Goal: Task Accomplishment & Management: Use online tool/utility

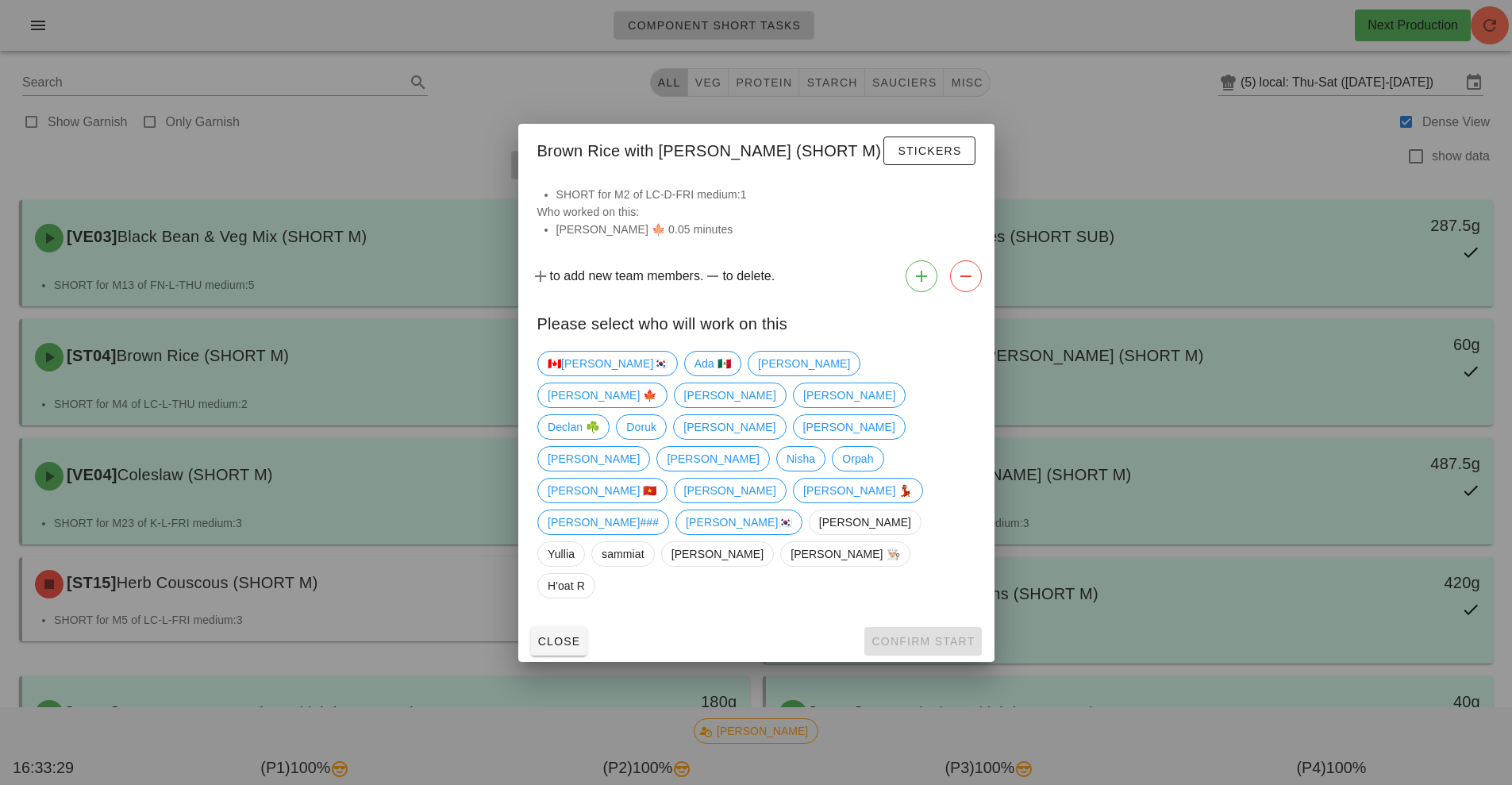
click at [385, 154] on div at bounding box center [756, 392] width 1512 height 785
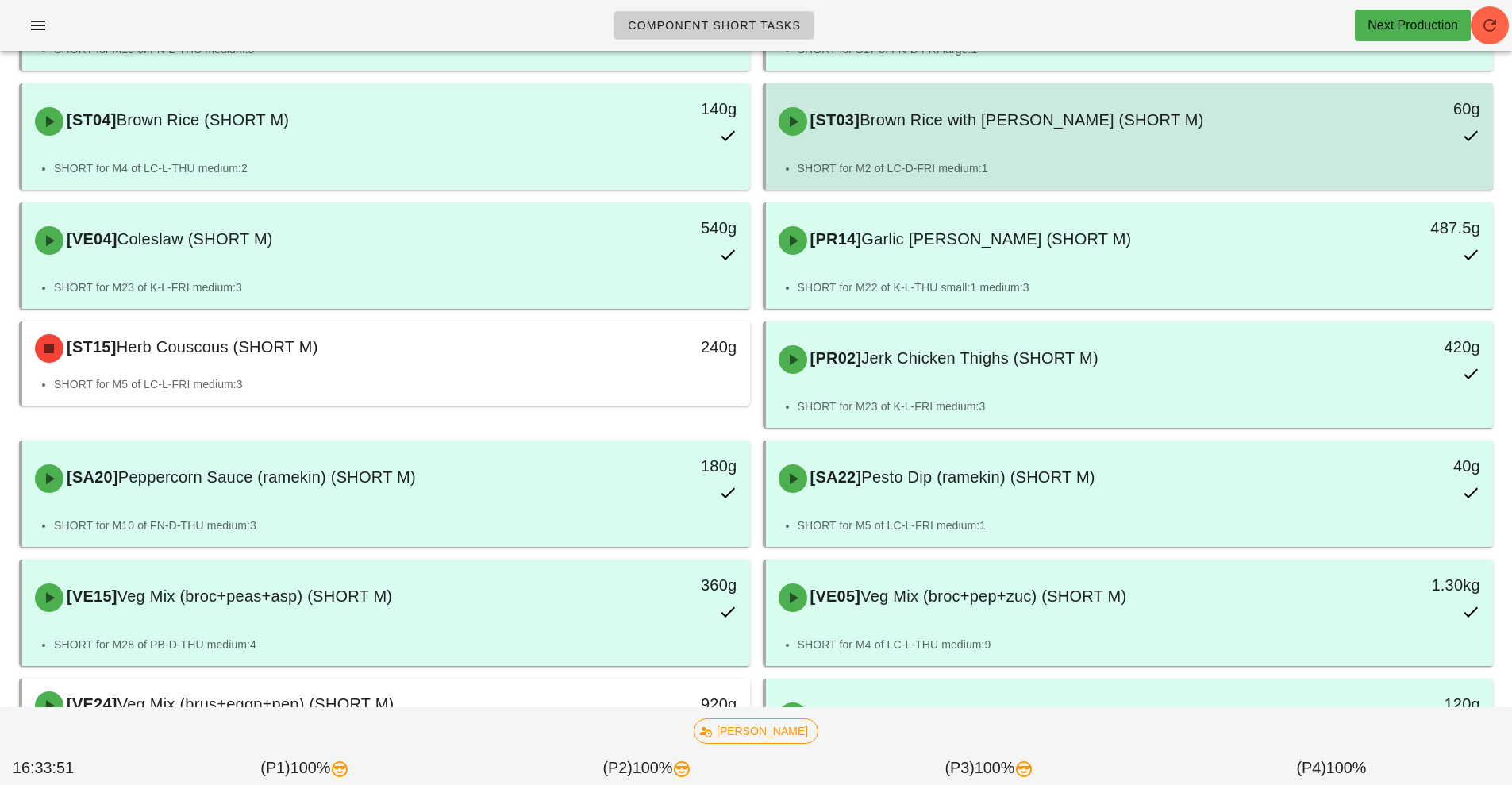
scroll to position [237, 0]
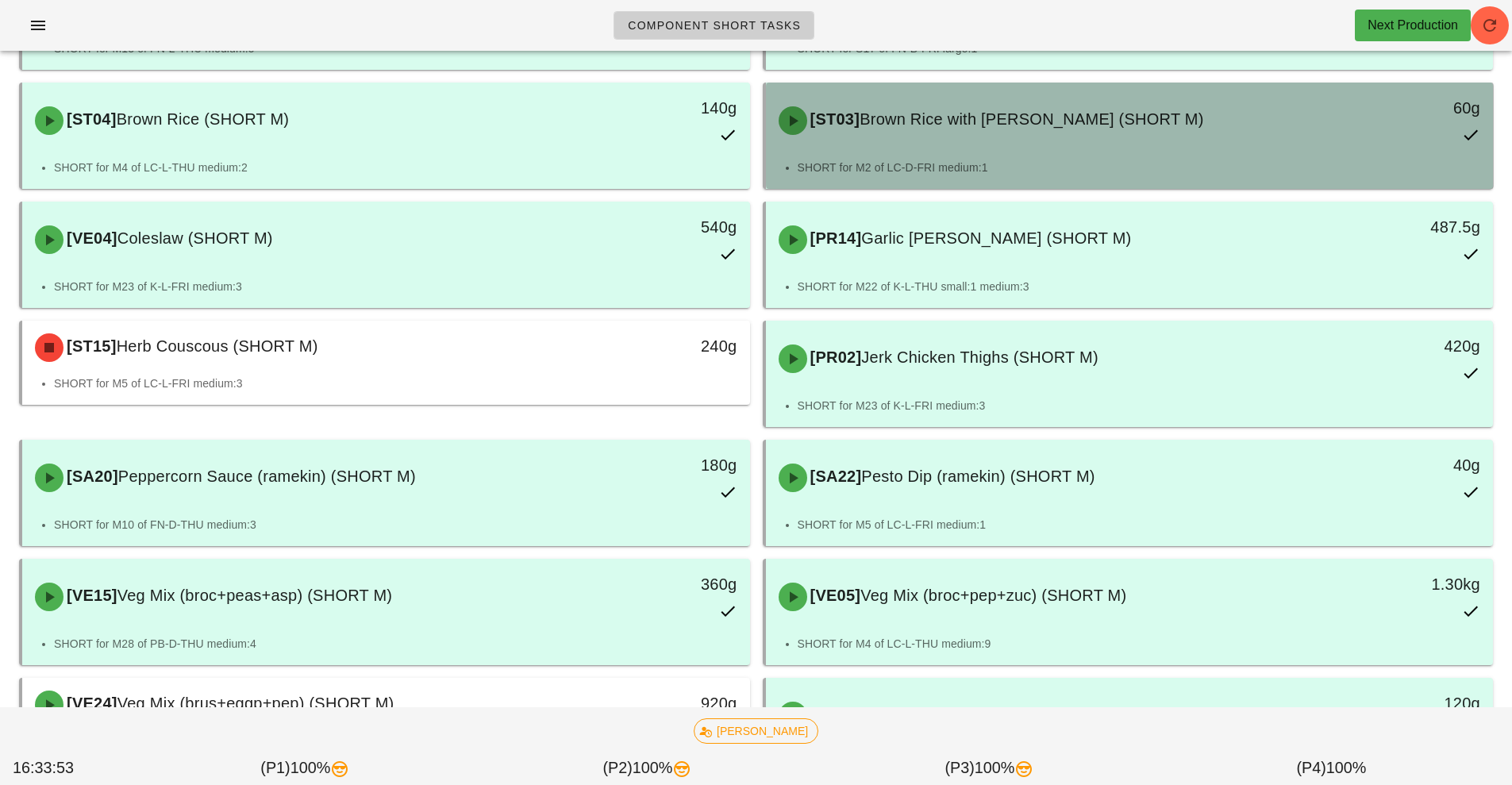
click at [953, 147] on div "[ST03] Brown Rice with Parsley (SHORT M) 60g" at bounding box center [1130, 120] width 722 height 70
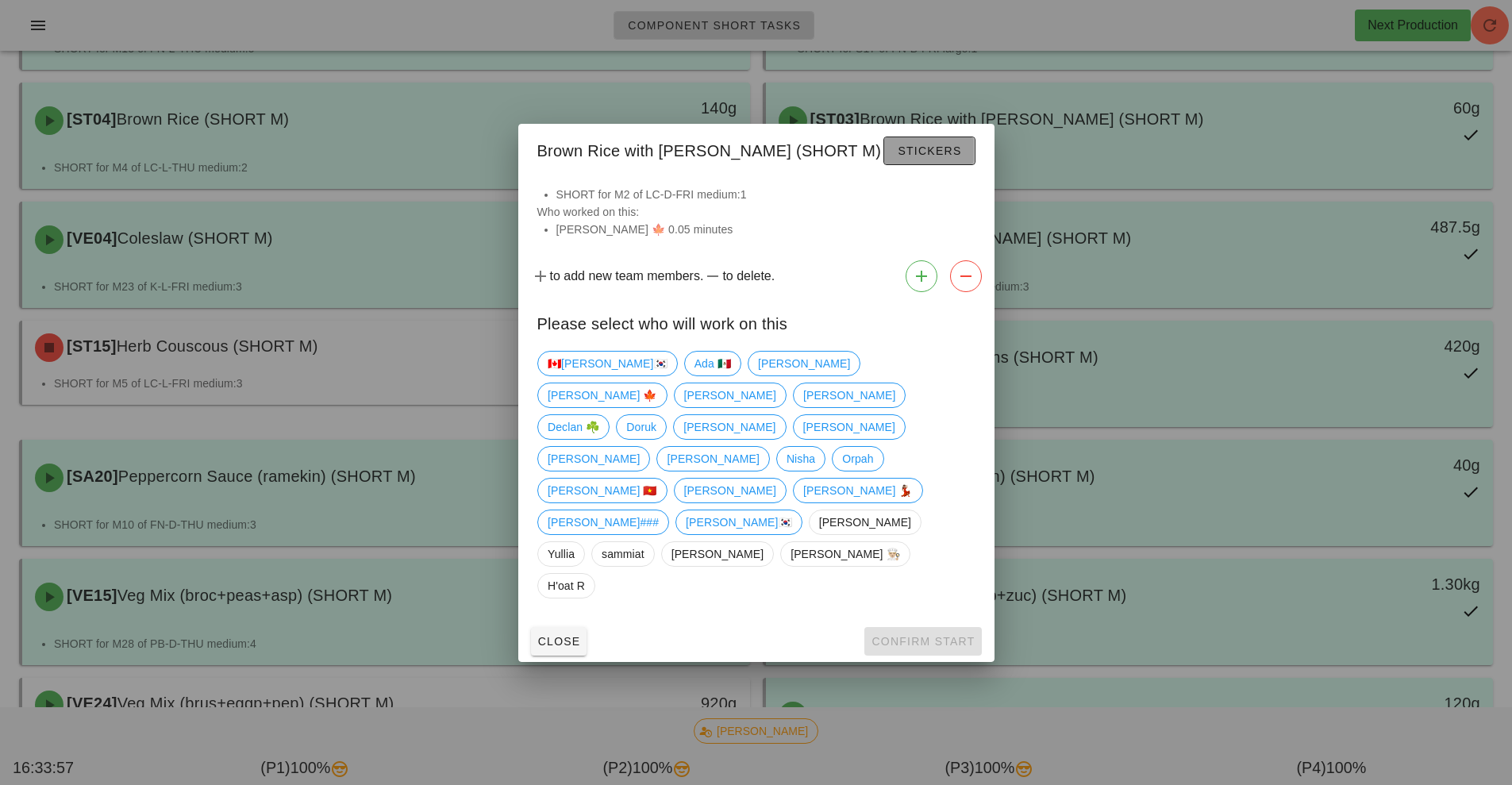
click at [916, 157] on span "Stickers" at bounding box center [929, 151] width 65 height 13
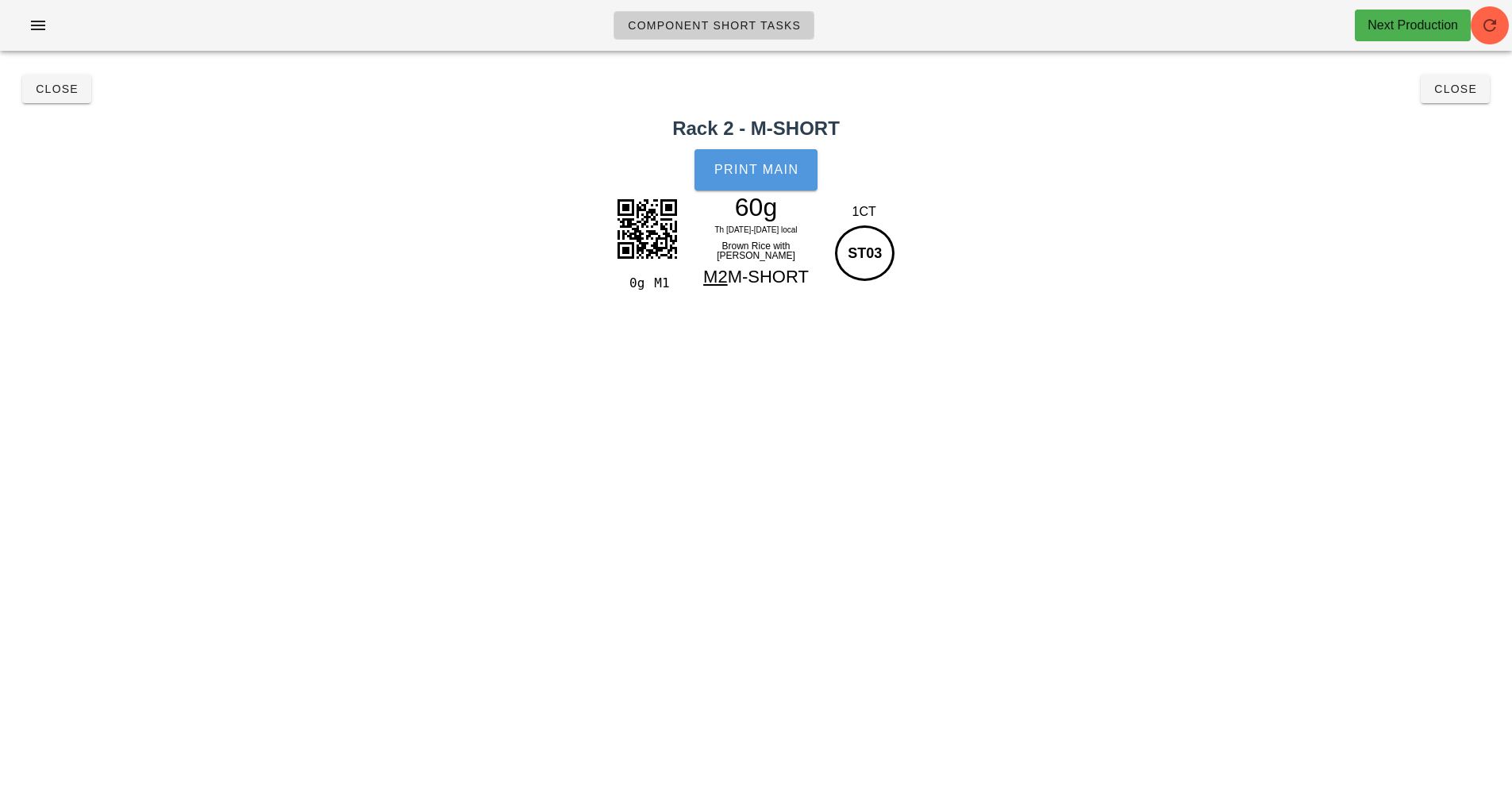
click at [757, 172] on span "Print Main" at bounding box center [756, 170] width 86 height 15
click at [1458, 100] on button "Close" at bounding box center [1455, 88] width 69 height 28
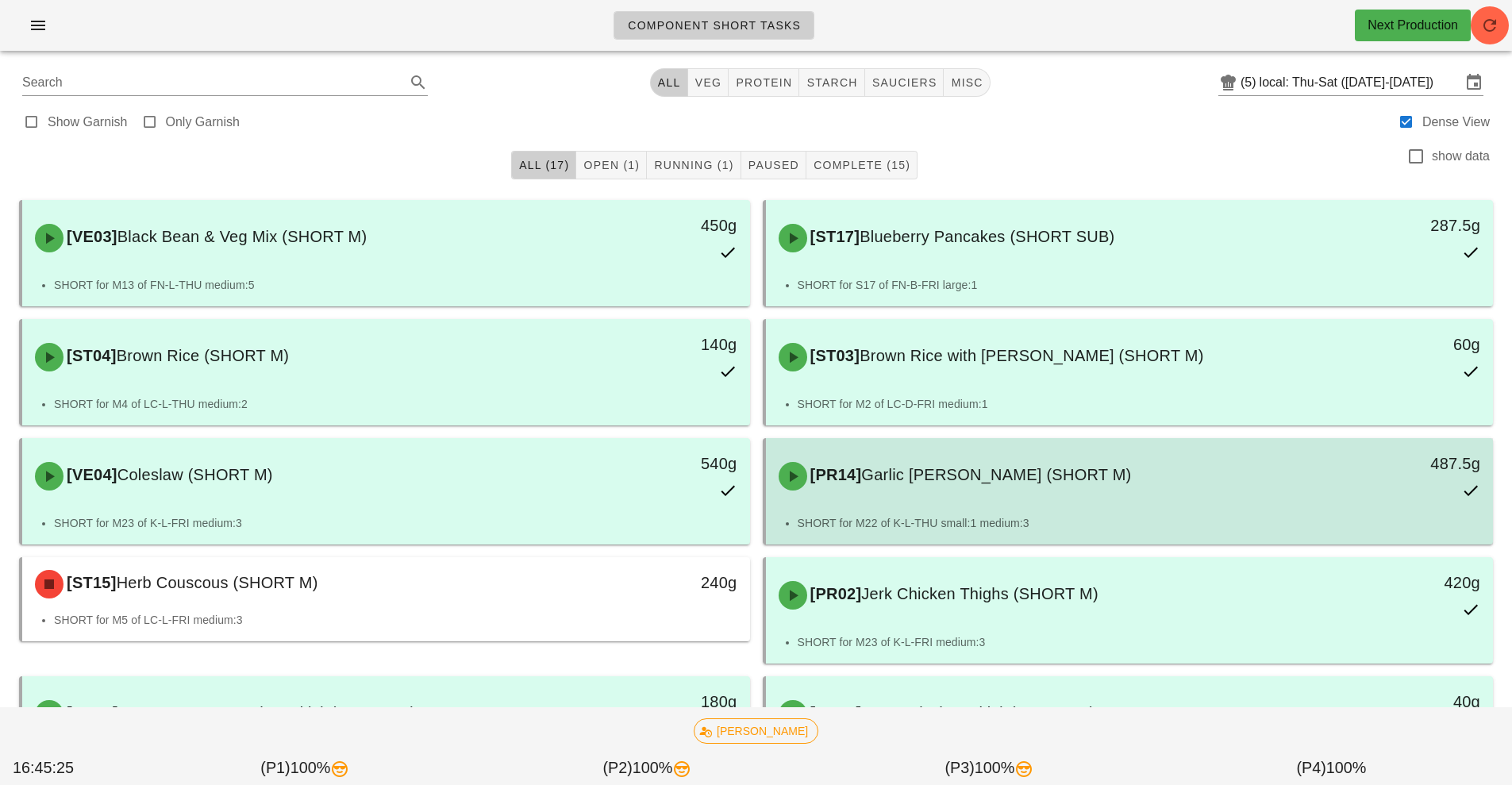
click at [999, 492] on div "[PR14] Garlic [PERSON_NAME] Pork (SHORT M)" at bounding box center [1039, 476] width 541 height 48
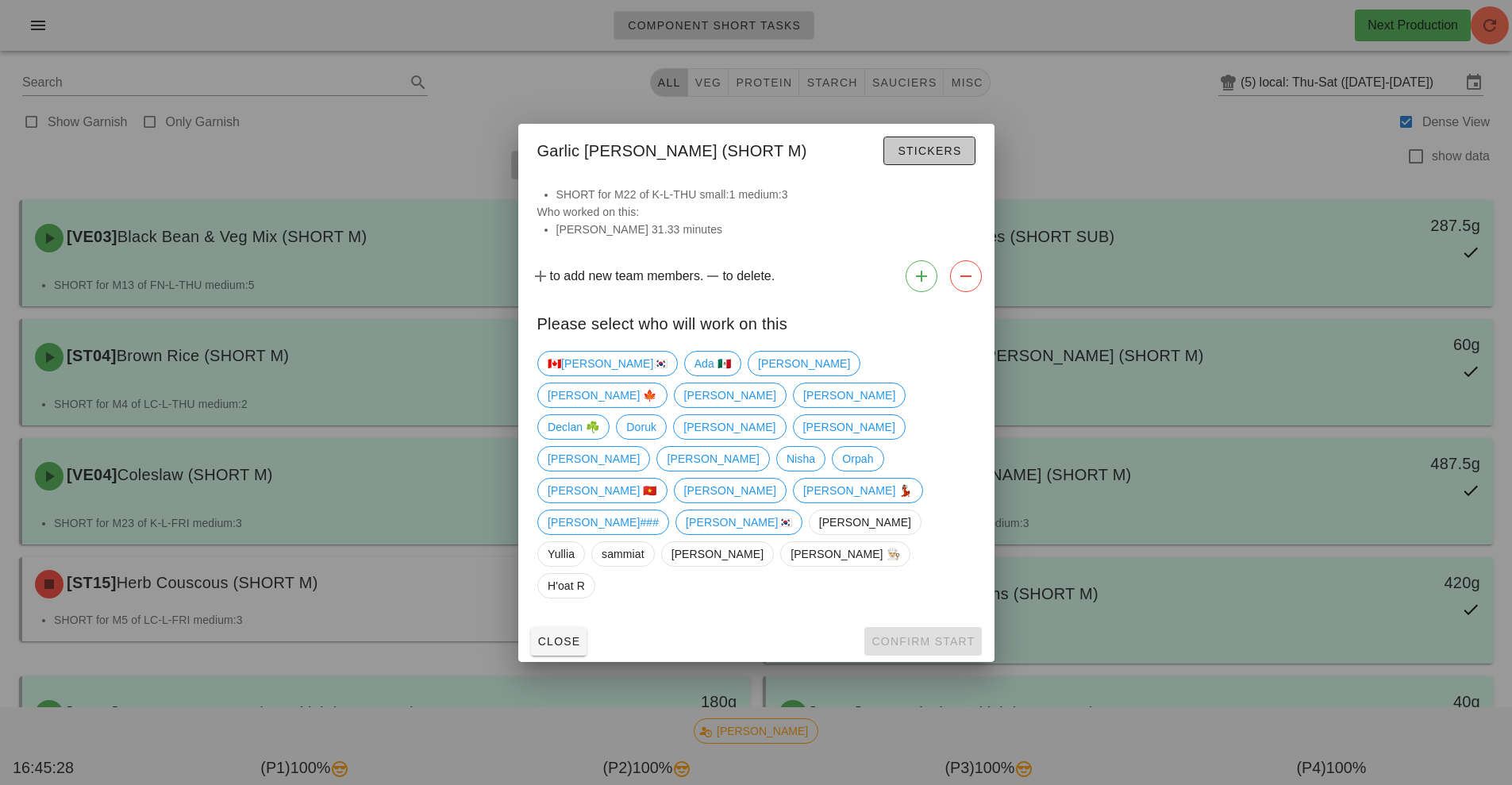
click at [937, 157] on span "Stickers" at bounding box center [929, 151] width 65 height 13
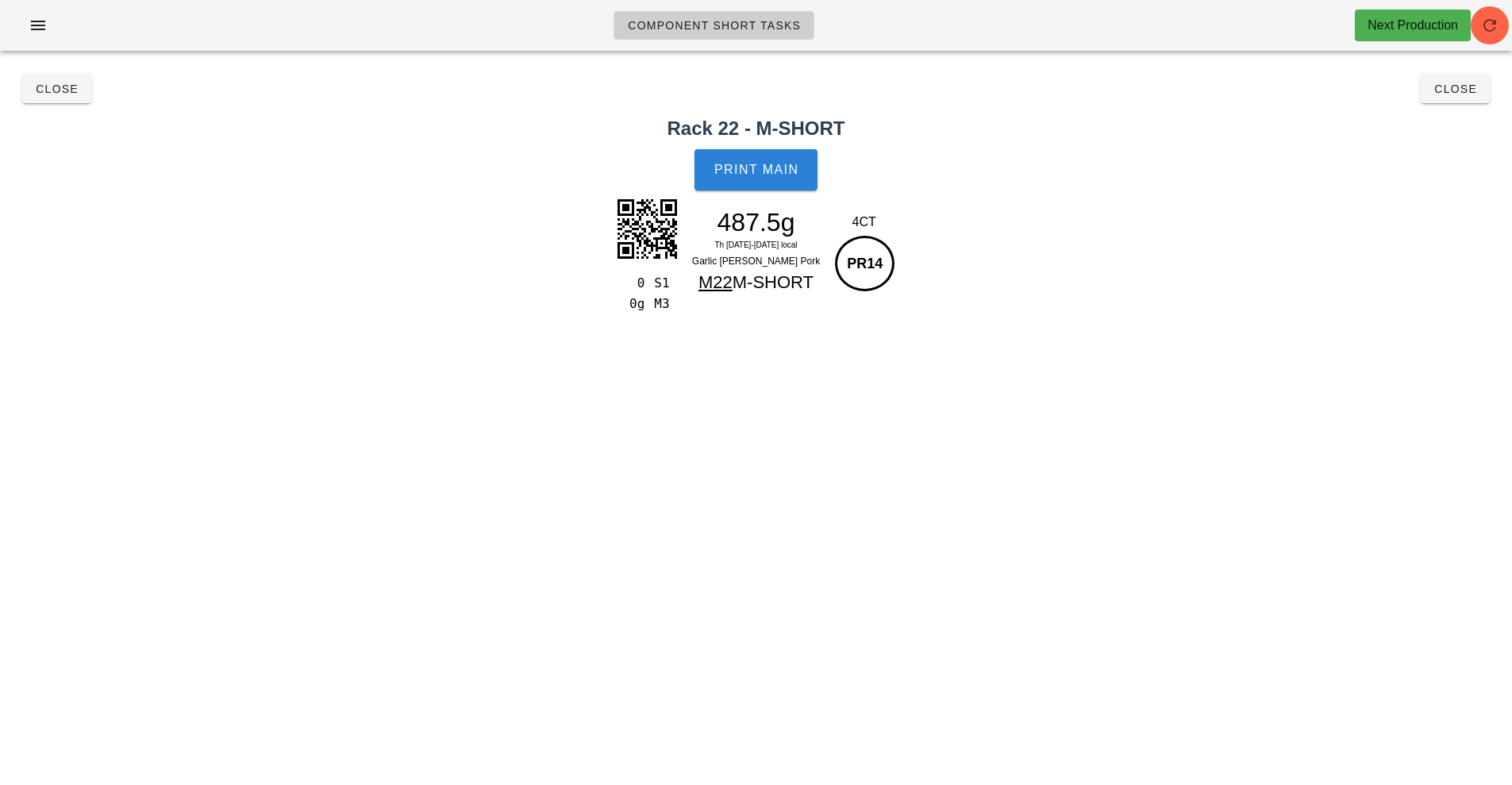
click at [777, 175] on span "Print Main" at bounding box center [756, 170] width 86 height 15
click at [1483, 91] on button "Close" at bounding box center [1455, 88] width 69 height 28
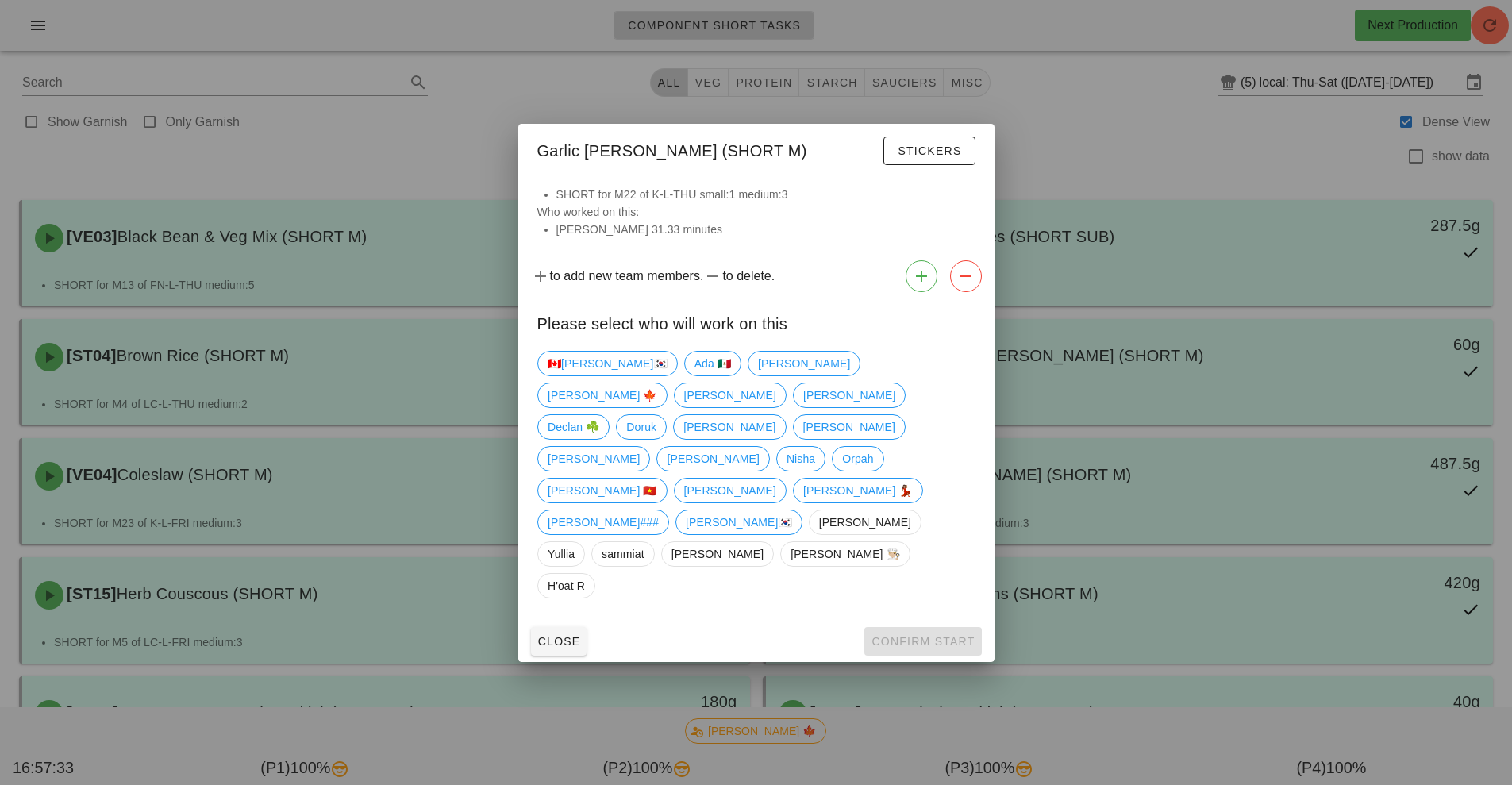
click at [1090, 120] on div at bounding box center [756, 392] width 1512 height 785
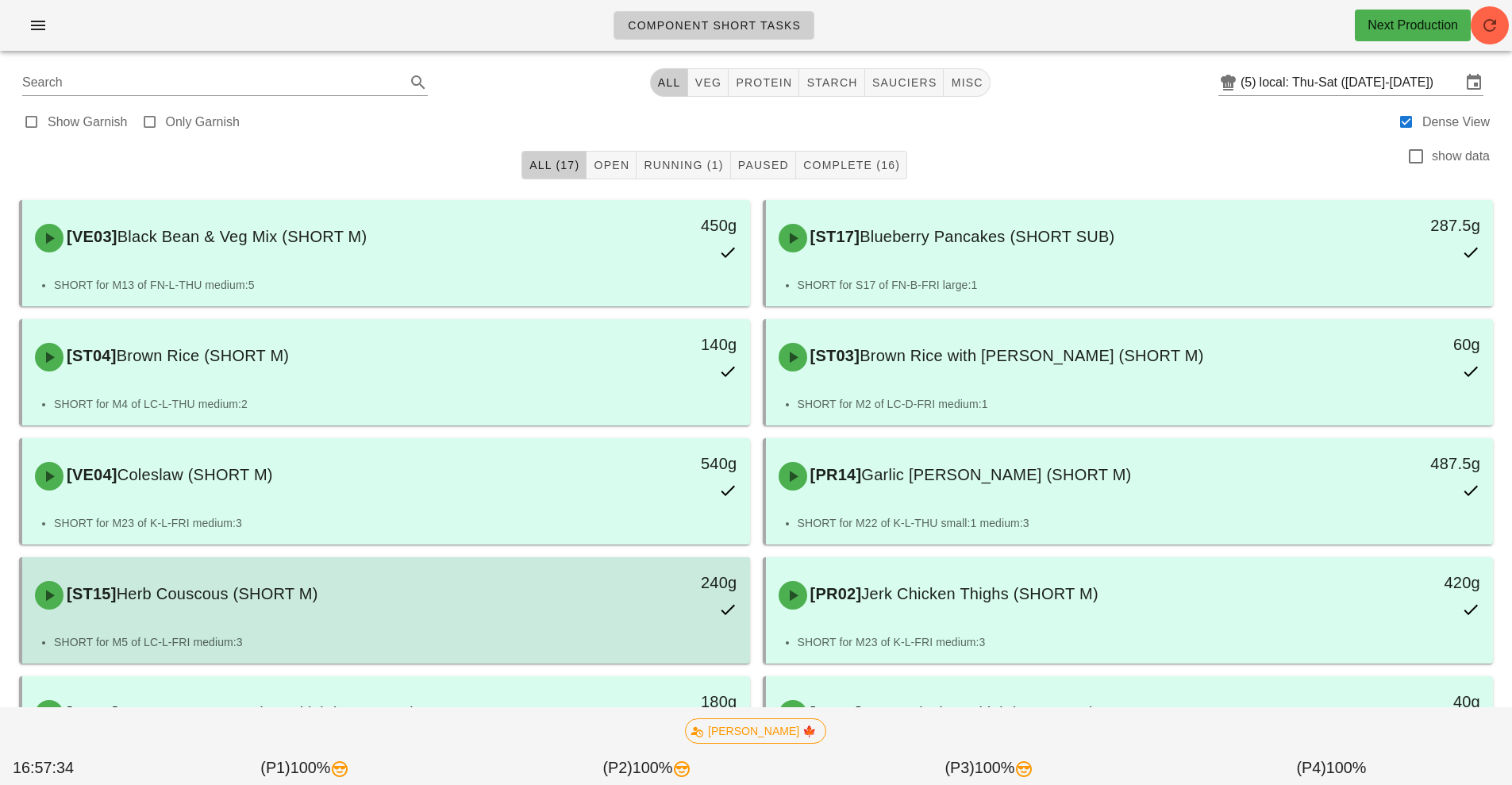
click at [633, 618] on div "240g" at bounding box center [655, 595] width 180 height 70
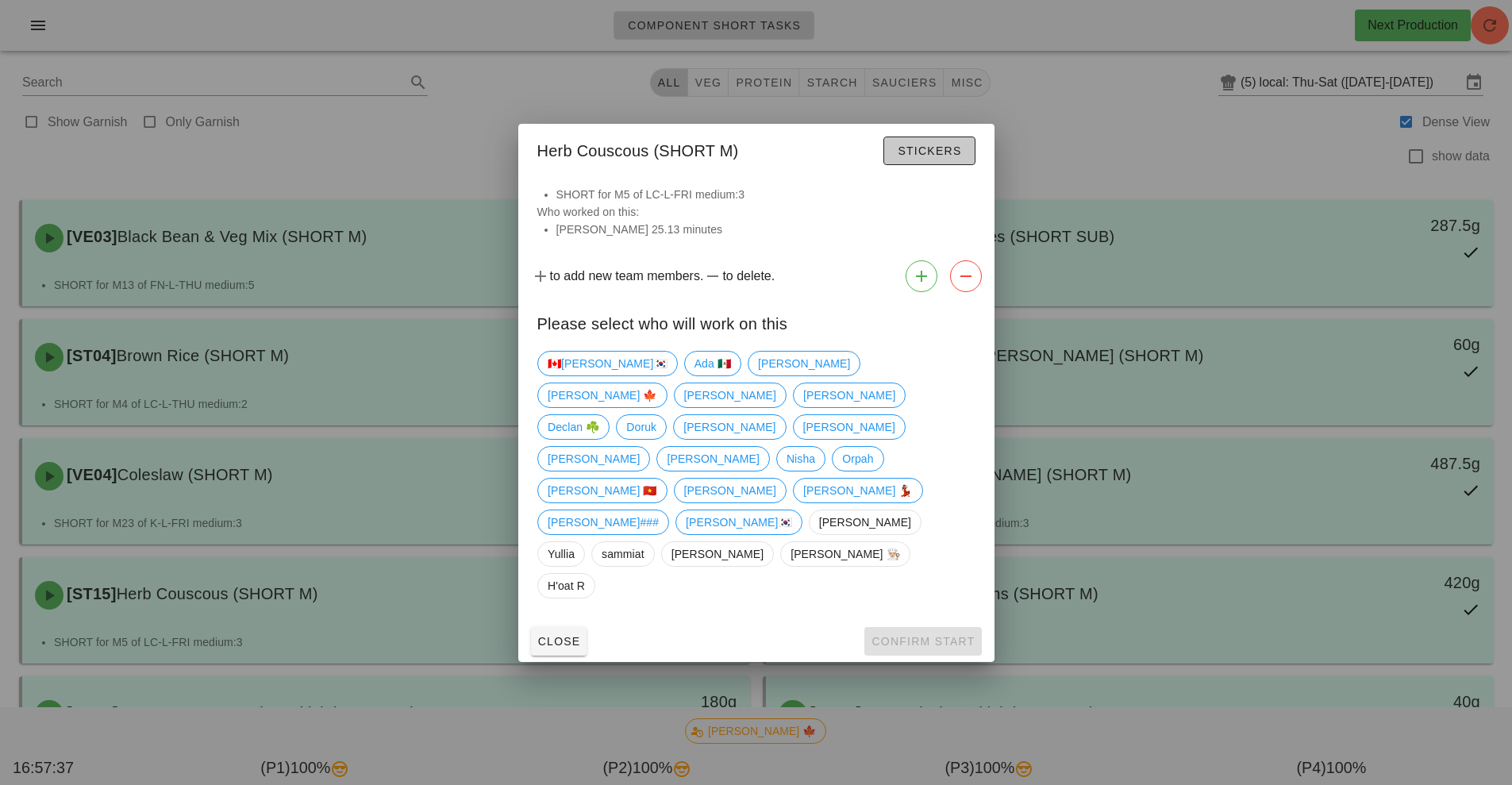
click at [937, 165] on button "Stickers" at bounding box center [929, 150] width 91 height 28
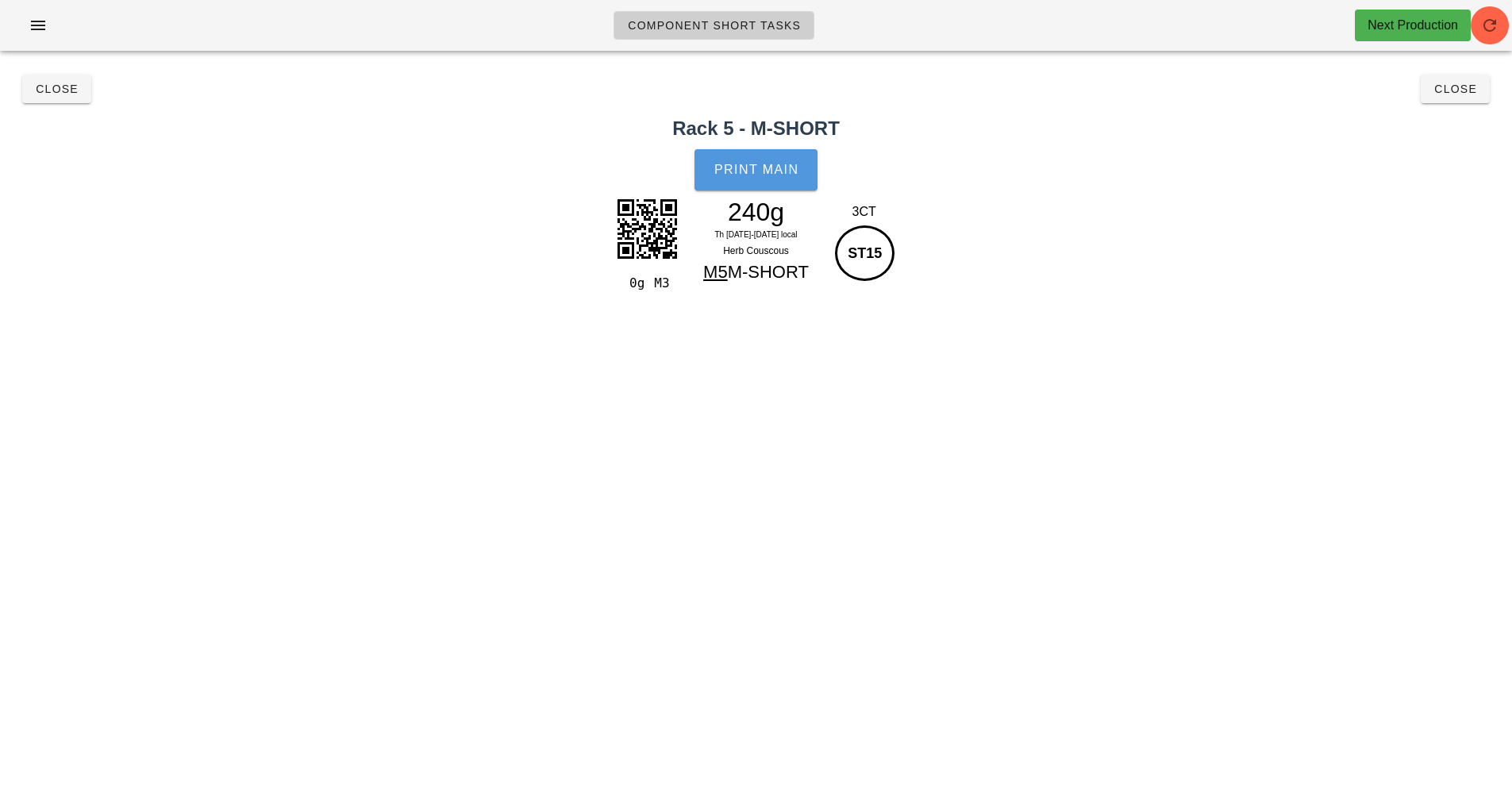
click at [777, 150] on button "Print Main" at bounding box center [755, 170] width 122 height 41
click at [1471, 102] on button "Close" at bounding box center [1455, 88] width 69 height 28
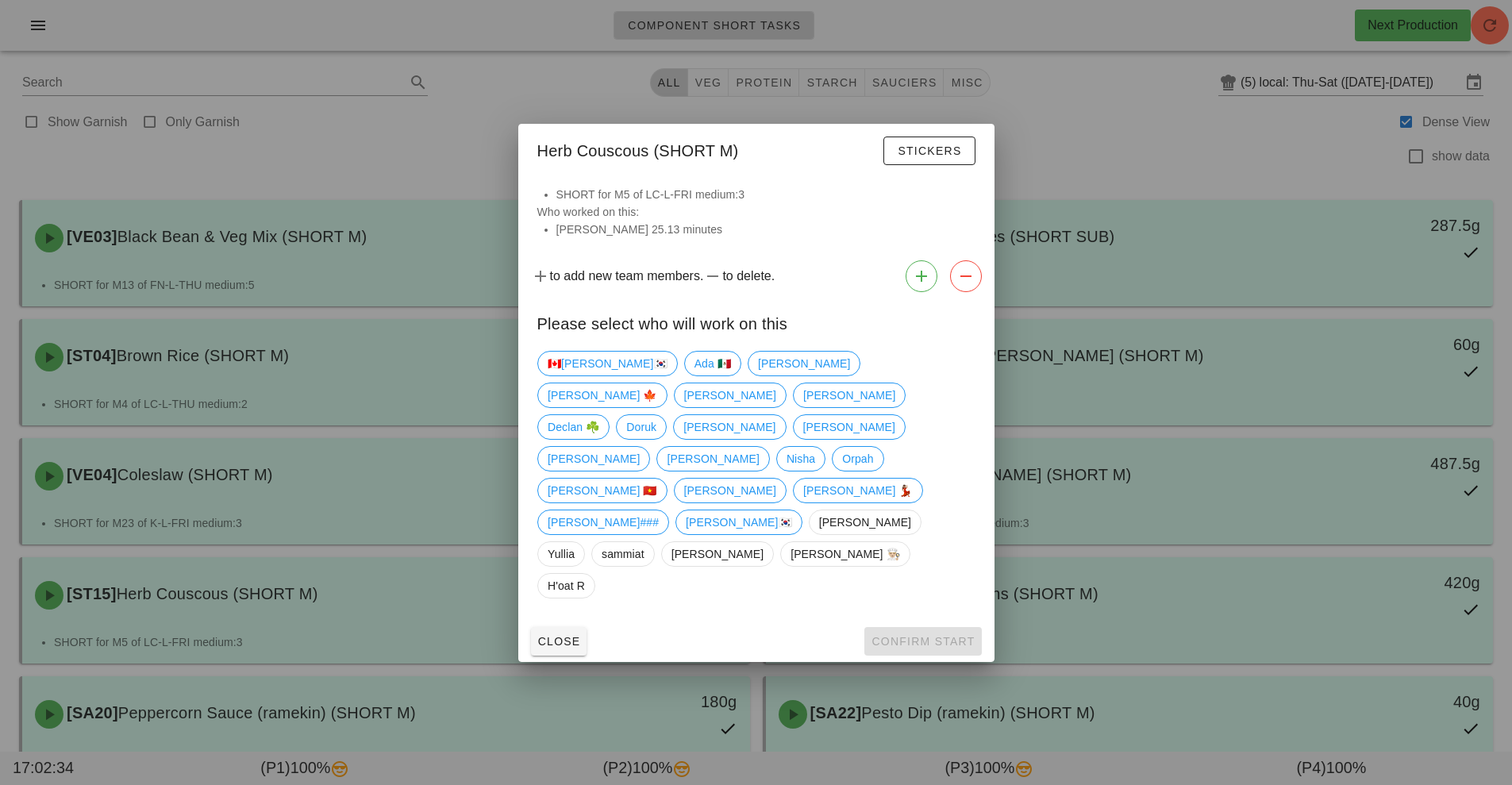
click at [1107, 129] on div at bounding box center [756, 392] width 1512 height 785
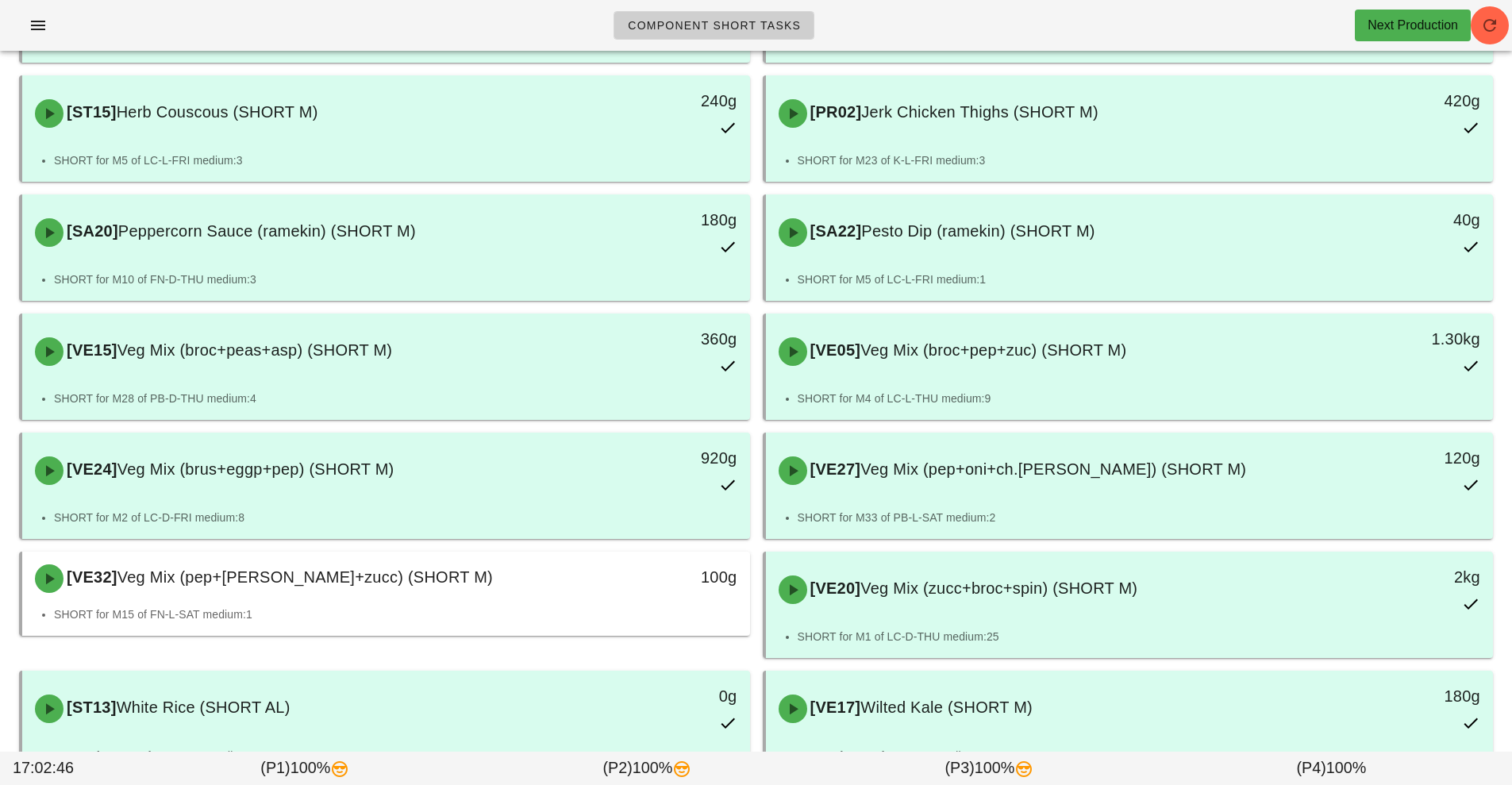
scroll to position [481, 0]
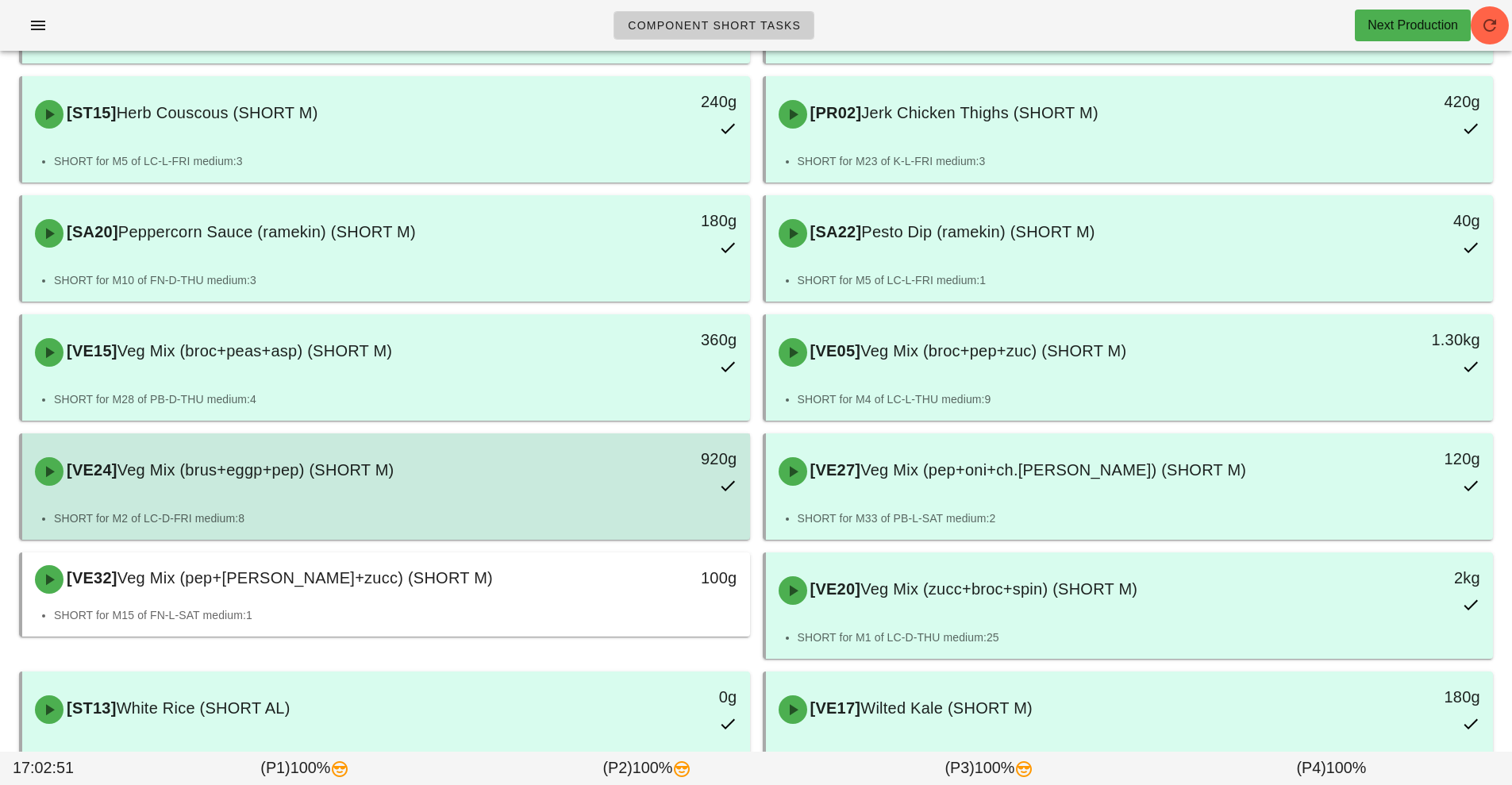
click at [501, 492] on div "[VE24] Veg Mix (brus+eggp+pep) (SHORT M)" at bounding box center [295, 471] width 541 height 48
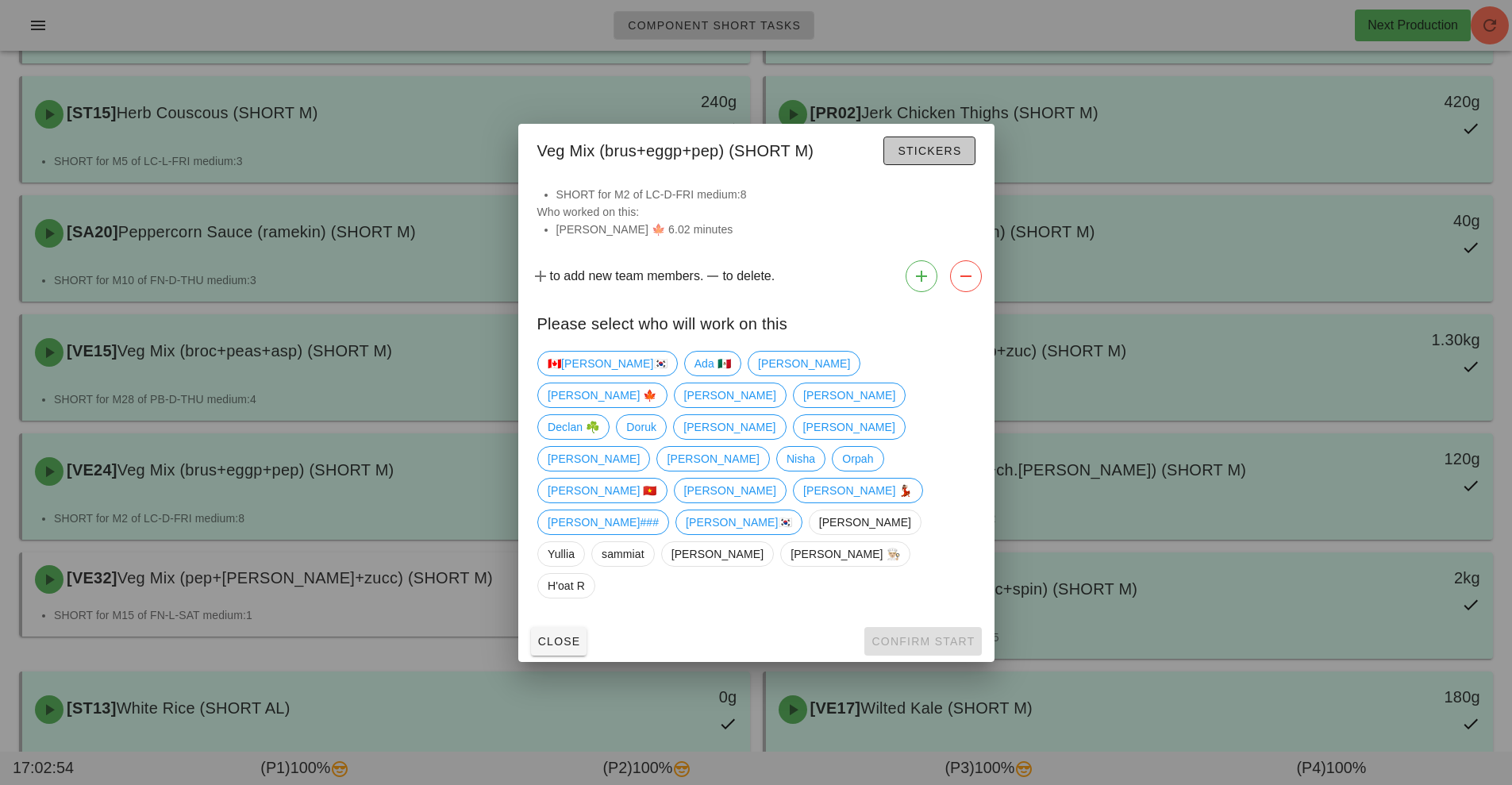
click at [937, 165] on button "Stickers" at bounding box center [929, 150] width 91 height 28
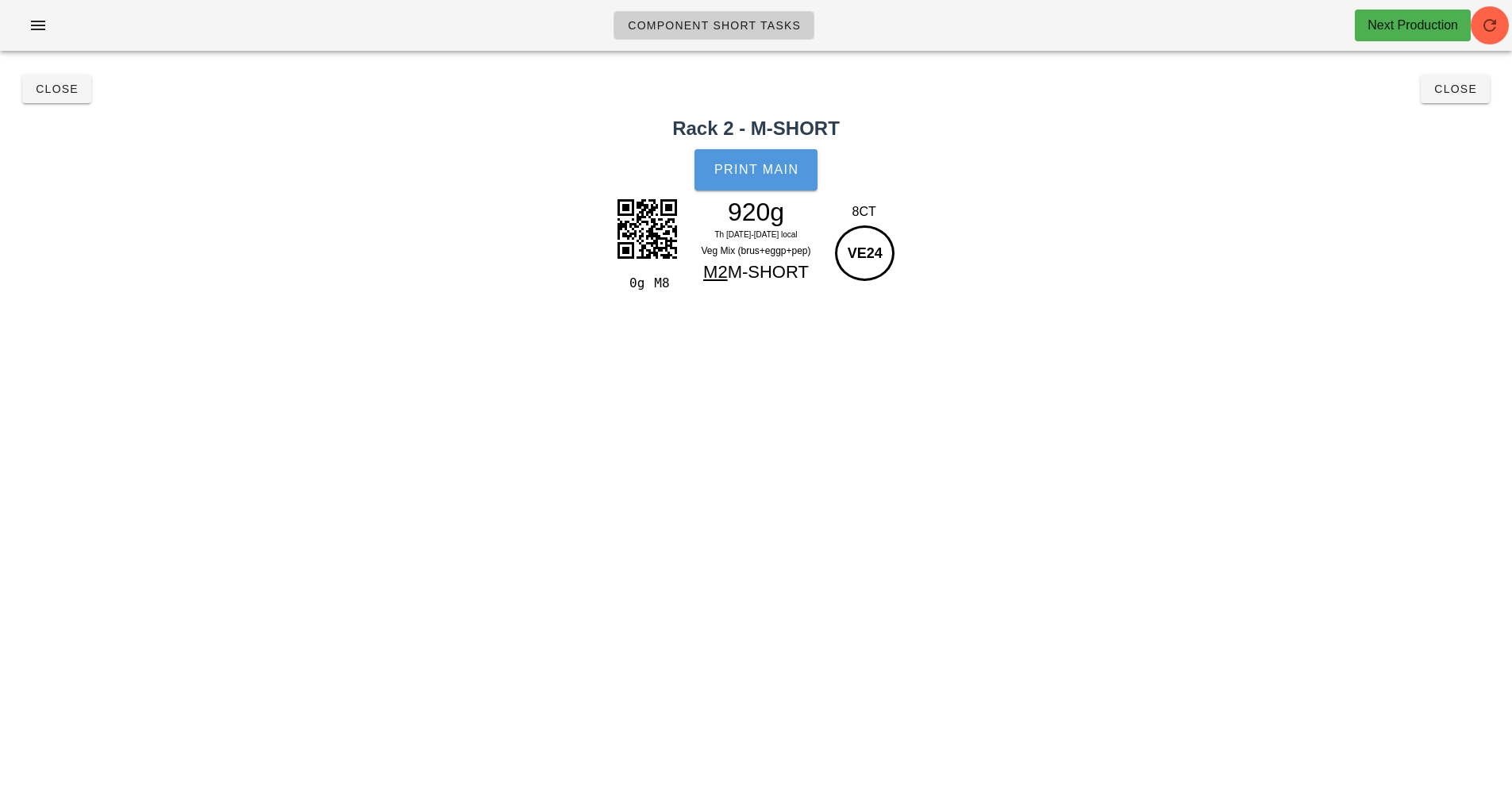
click at [783, 170] on span "Print Main" at bounding box center [756, 170] width 86 height 15
click at [1413, 120] on h2 "Rack 2 - M-SHORT" at bounding box center [756, 128] width 1493 height 28
click at [1472, 100] on button "Close" at bounding box center [1455, 88] width 69 height 28
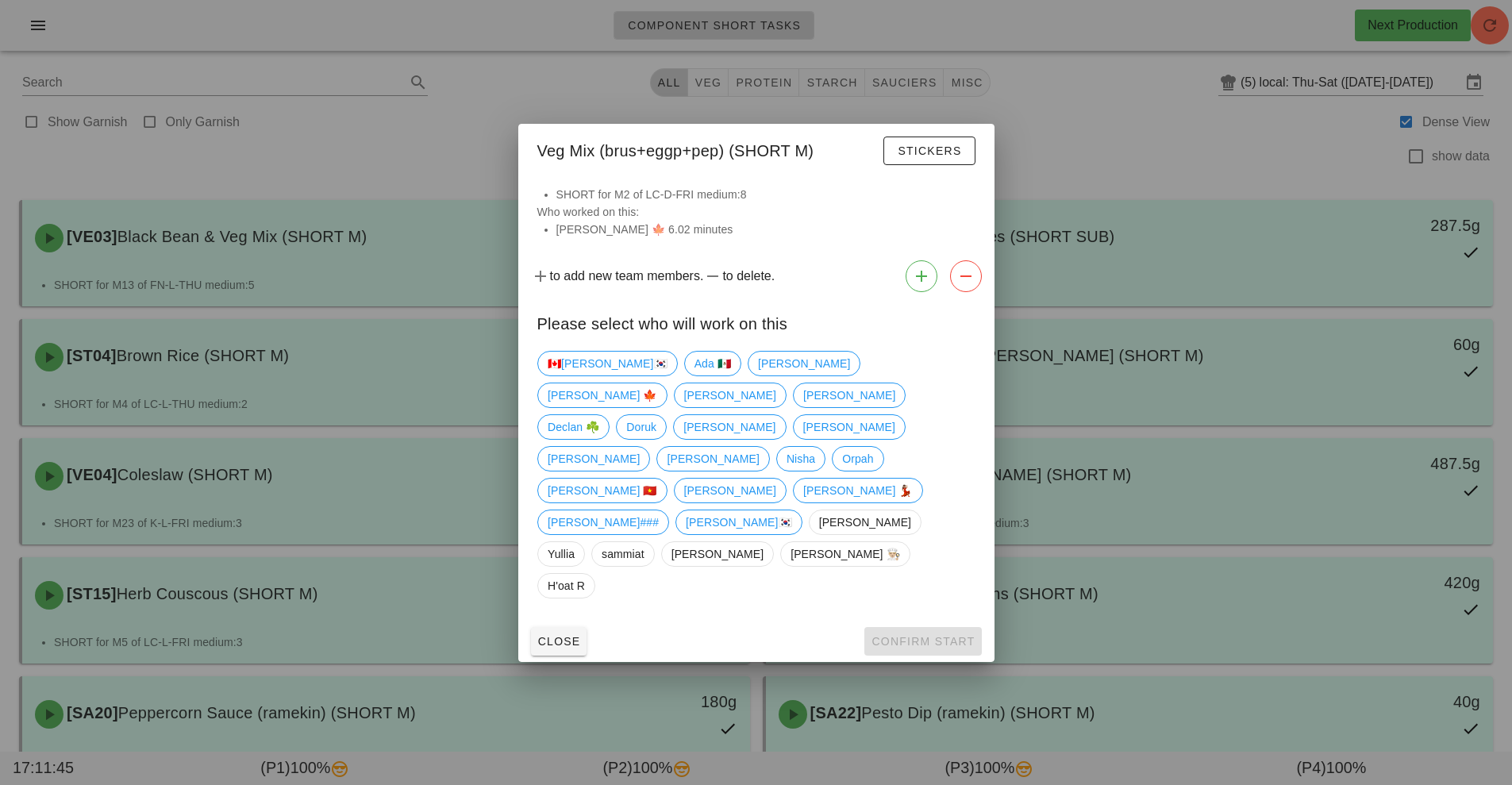
click at [1131, 162] on div at bounding box center [756, 392] width 1512 height 785
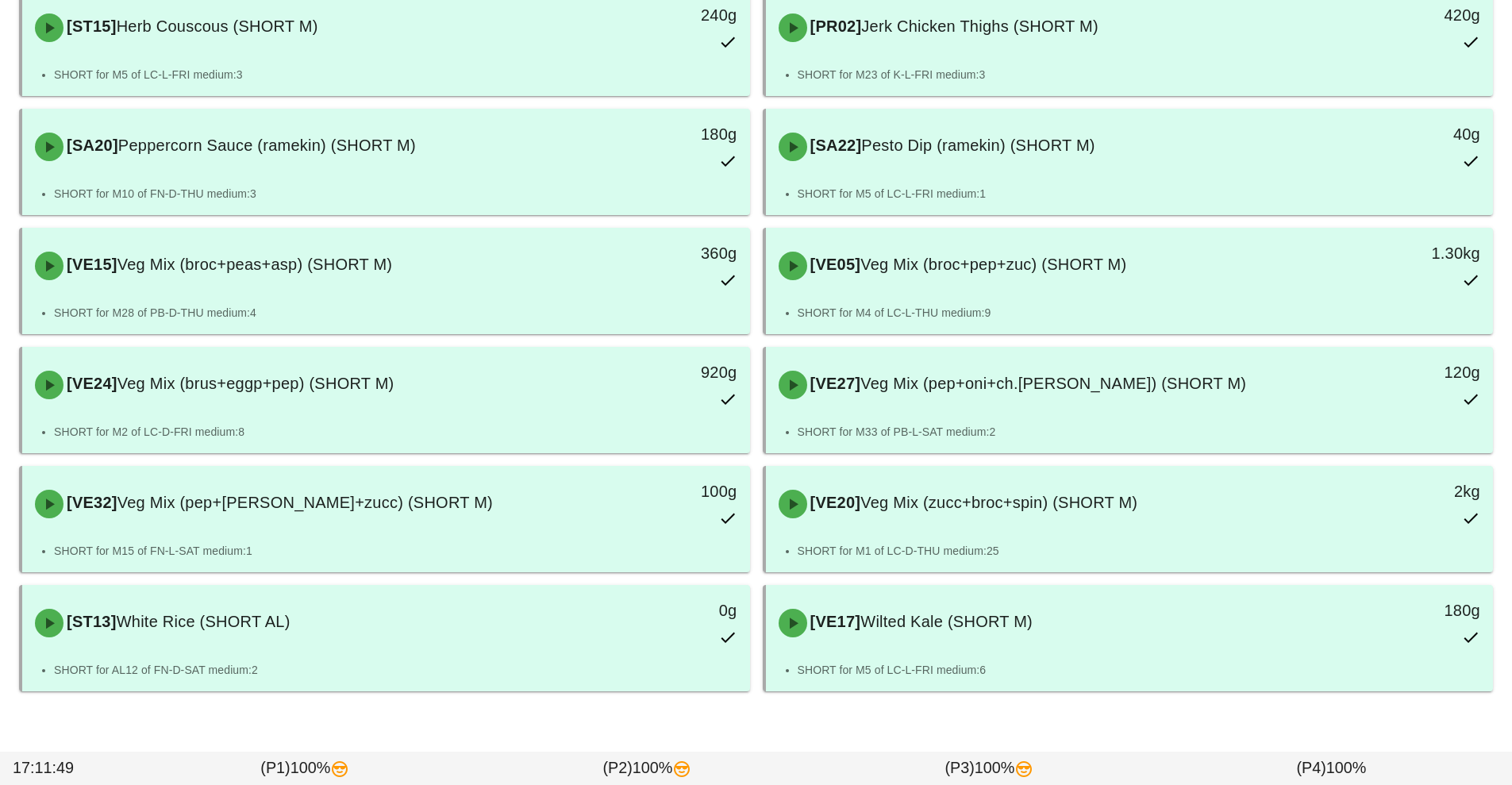
scroll to position [589, 0]
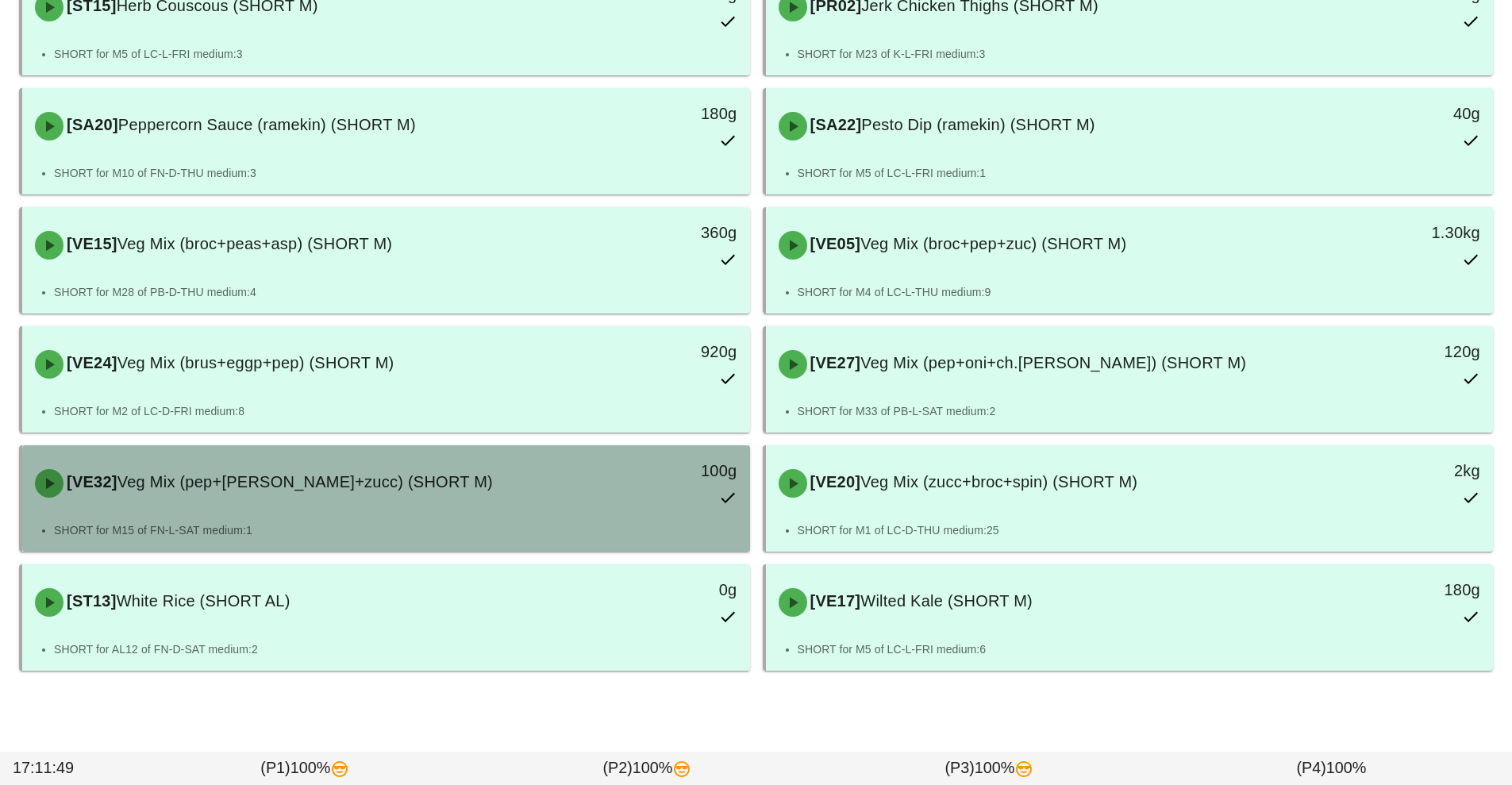
click at [477, 510] on div "[VE32] Veg Mix (pep+[PERSON_NAME]+zucc) (SHORT M) 100g" at bounding box center [385, 483] width 722 height 70
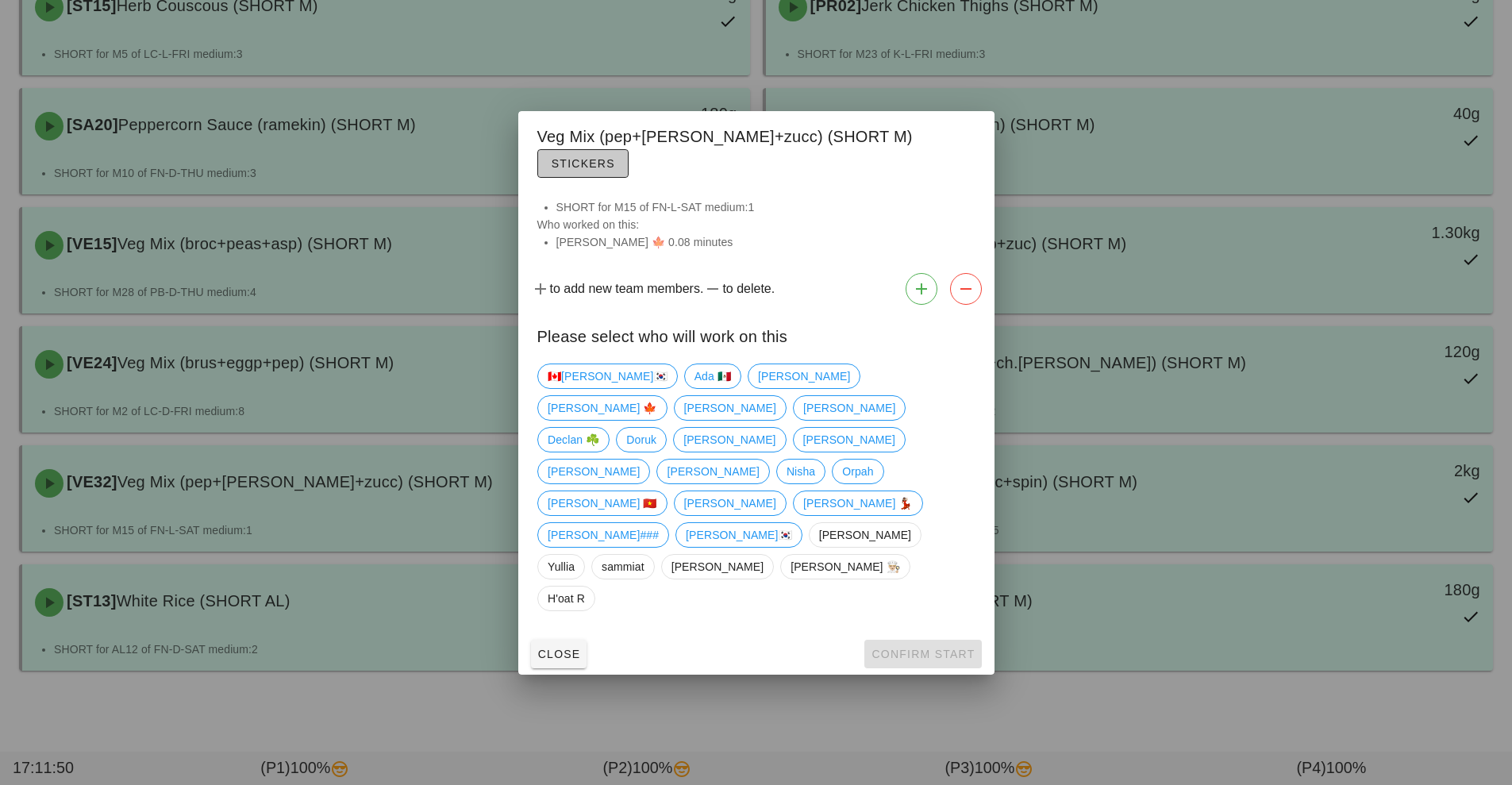
click at [615, 170] on span "Stickers" at bounding box center [583, 163] width 65 height 13
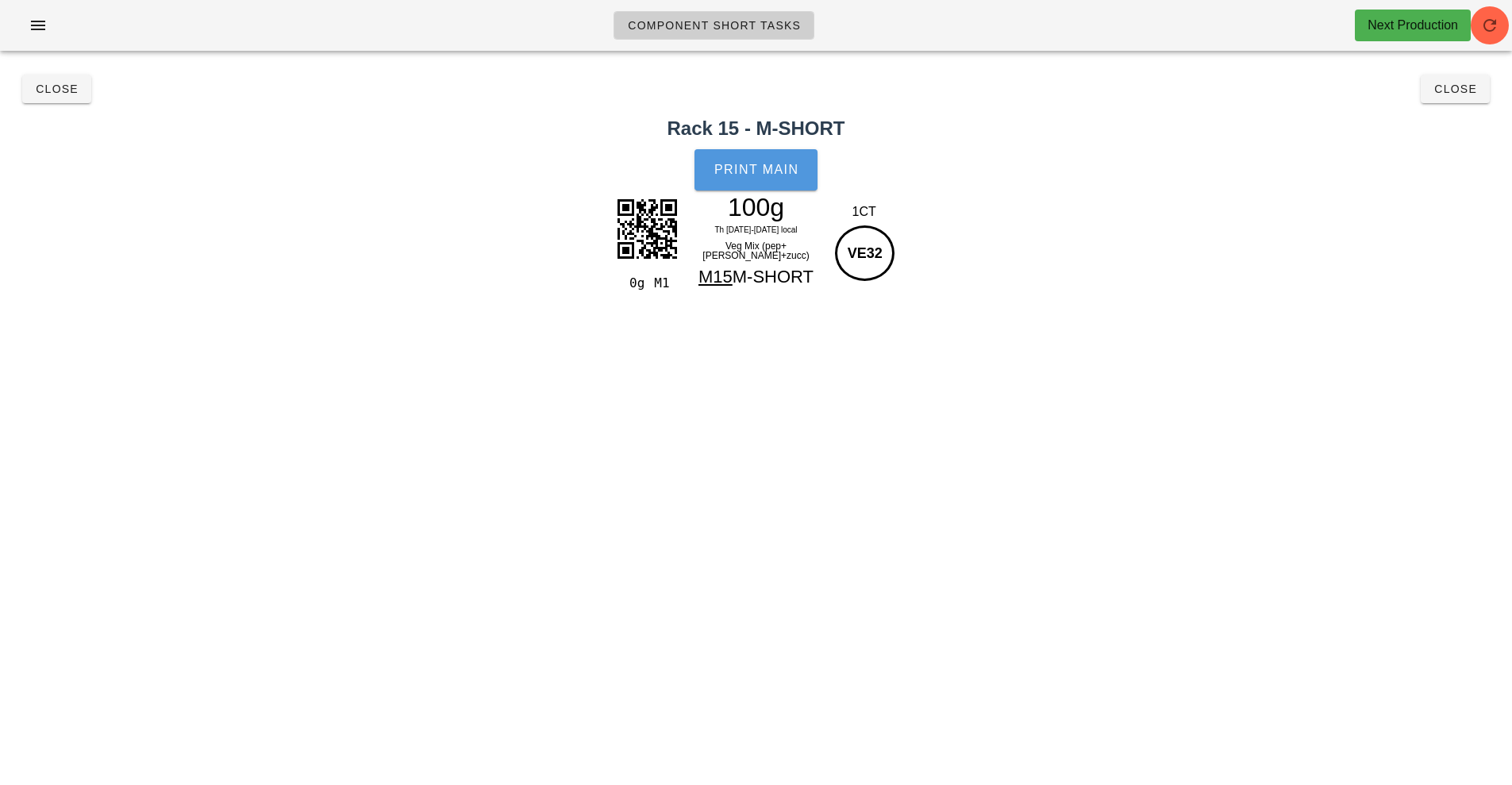
click at [773, 178] on button "Print Main" at bounding box center [755, 170] width 122 height 41
